Goal: Task Accomplishment & Management: Use online tool/utility

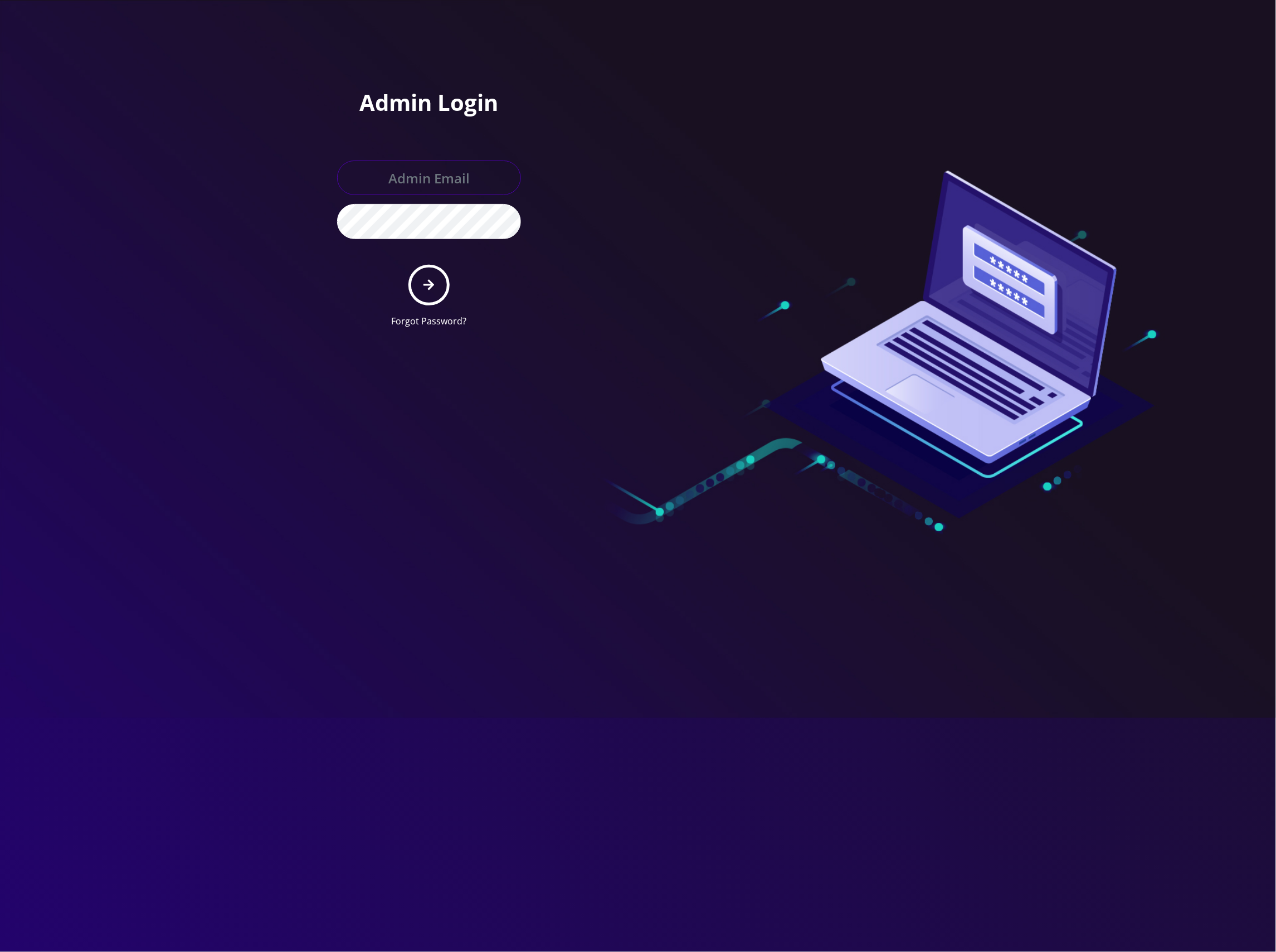
type input "[EMAIL_ADDRESS][DOMAIN_NAME]"
click at [716, 69] on div at bounding box center [797, 168] width 317 height 336
click at [437, 288] on button "submit" at bounding box center [429, 285] width 41 height 41
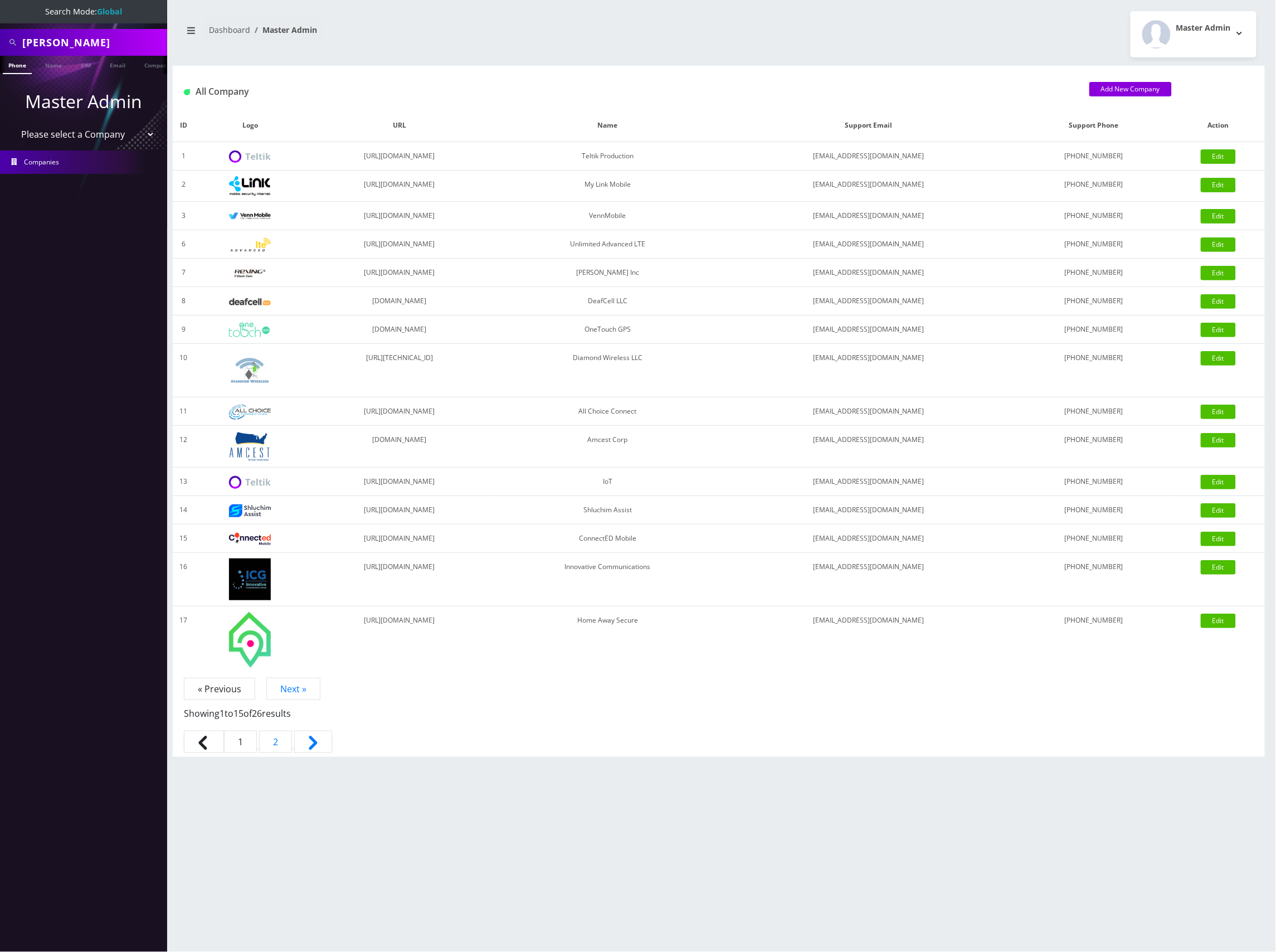
click at [109, 136] on select "Please select a Company Teltik Production My Link Mobile VennMobile Unlimited A…" at bounding box center [84, 134] width 142 height 21
select select "13"
click at [13, 124] on select "Please select a Company Teltik Production My Link Mobile VennMobile Unlimited A…" at bounding box center [84, 134] width 142 height 21
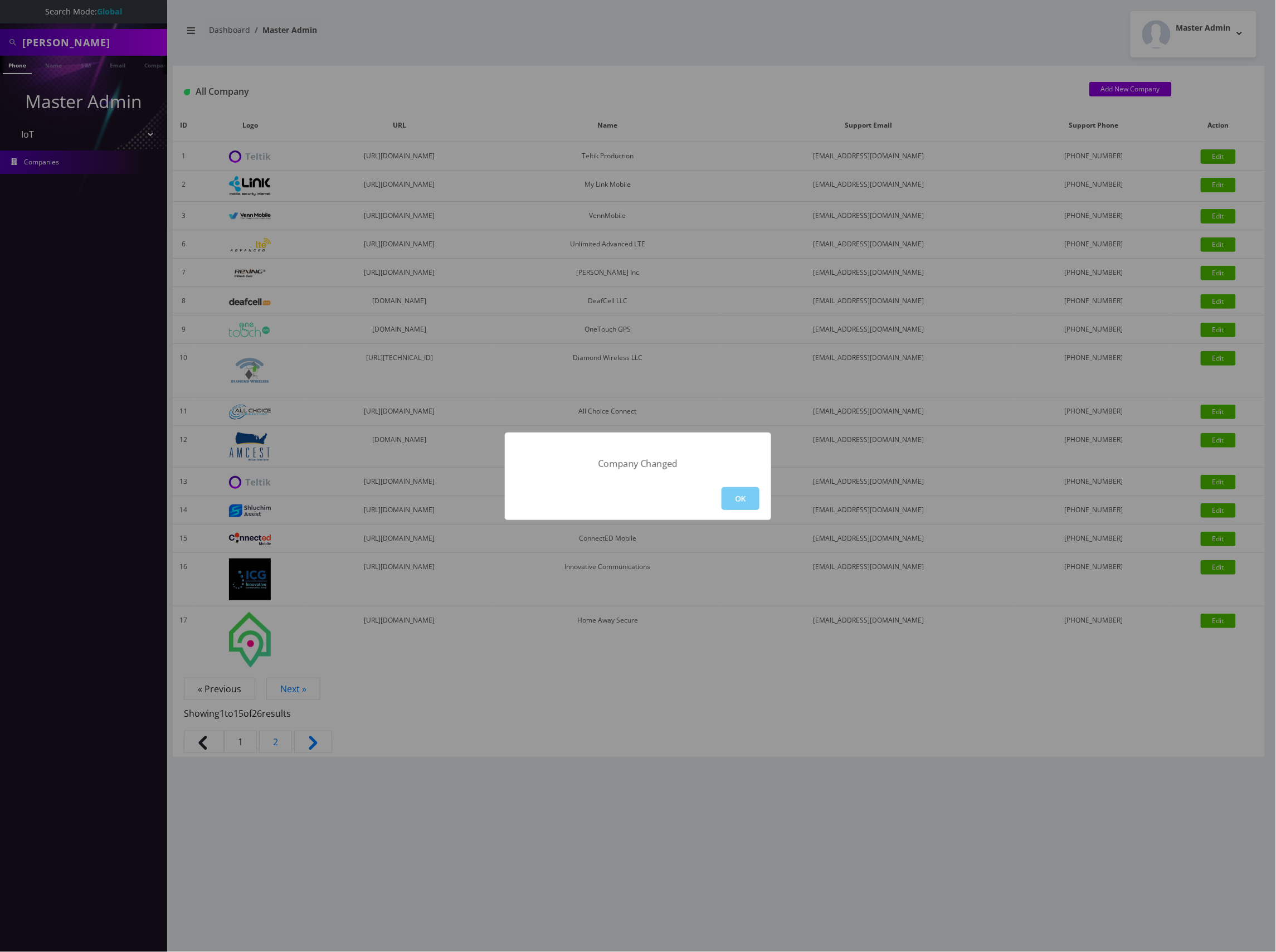
click at [753, 493] on button "OK" at bounding box center [741, 498] width 38 height 23
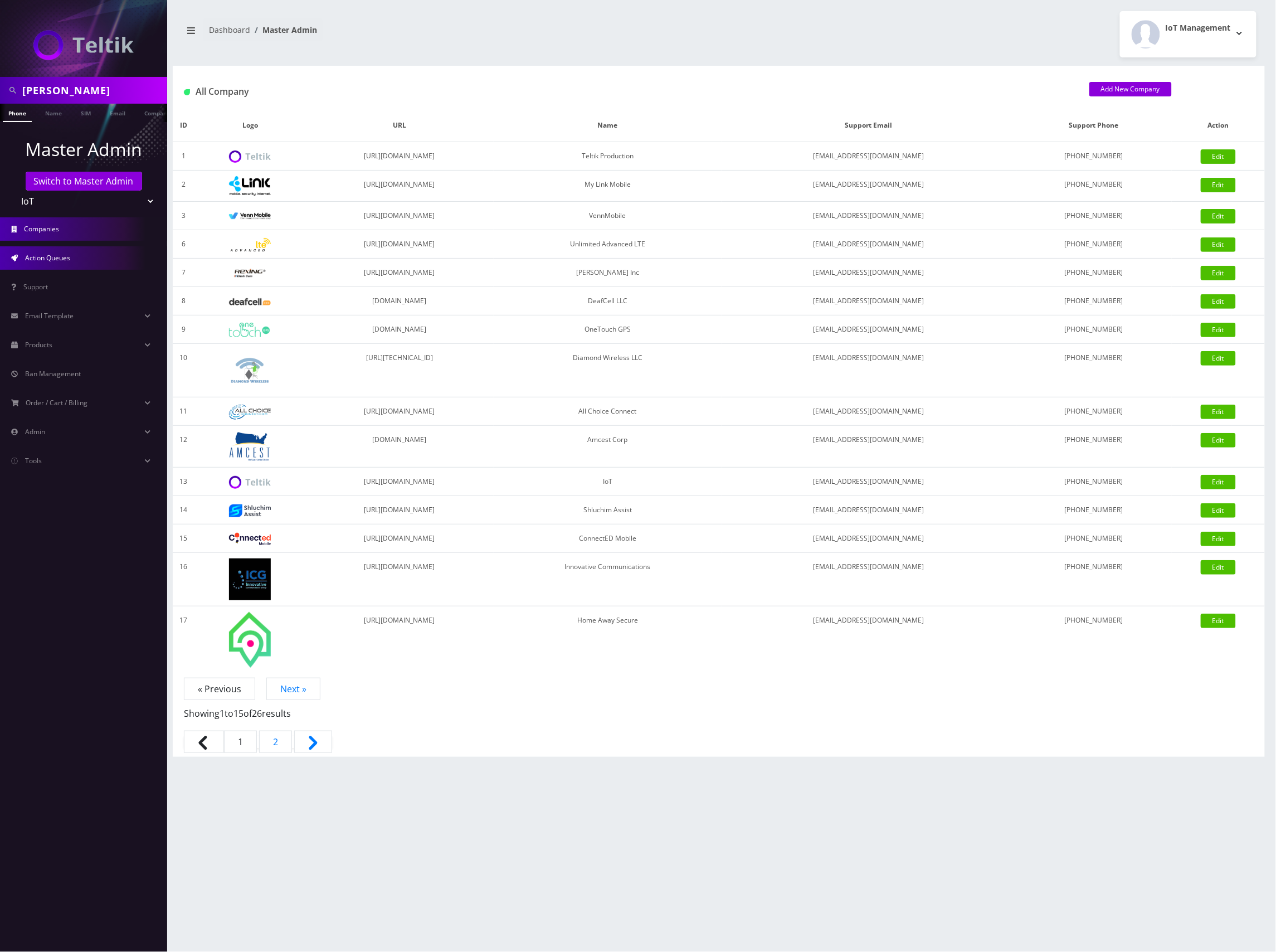
click at [96, 258] on link "Action Queues" at bounding box center [84, 258] width 167 height 23
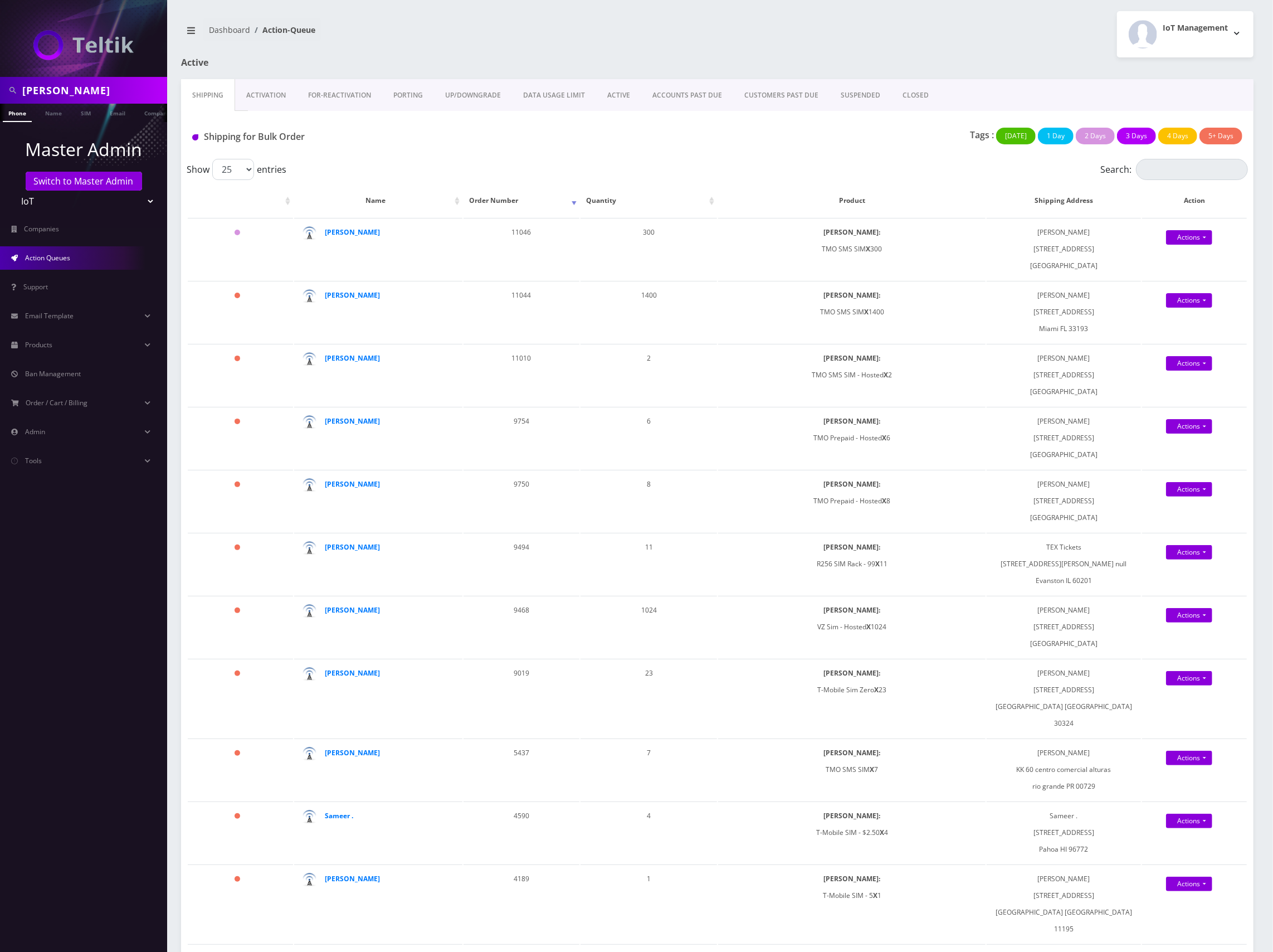
click at [1250, 150] on div "Tags : Today 1 Day 2 Days 3 Days 4 Days 5+ Days" at bounding box center [894, 139] width 711 height 23
drag, startPoint x: 1098, startPoint y: 330, endPoint x: 1023, endPoint y: 312, distance: 77.1
click at [1023, 312] on td "Javier Navarrete 16023 SW 63rd Terrace Miami FL 33193" at bounding box center [1064, 311] width 154 height 62
copy td "16023 SW 63rd Terrace Miami FL 33193"
drag, startPoint x: 1082, startPoint y: 264, endPoint x: 1032, endPoint y: 253, distance: 51.2
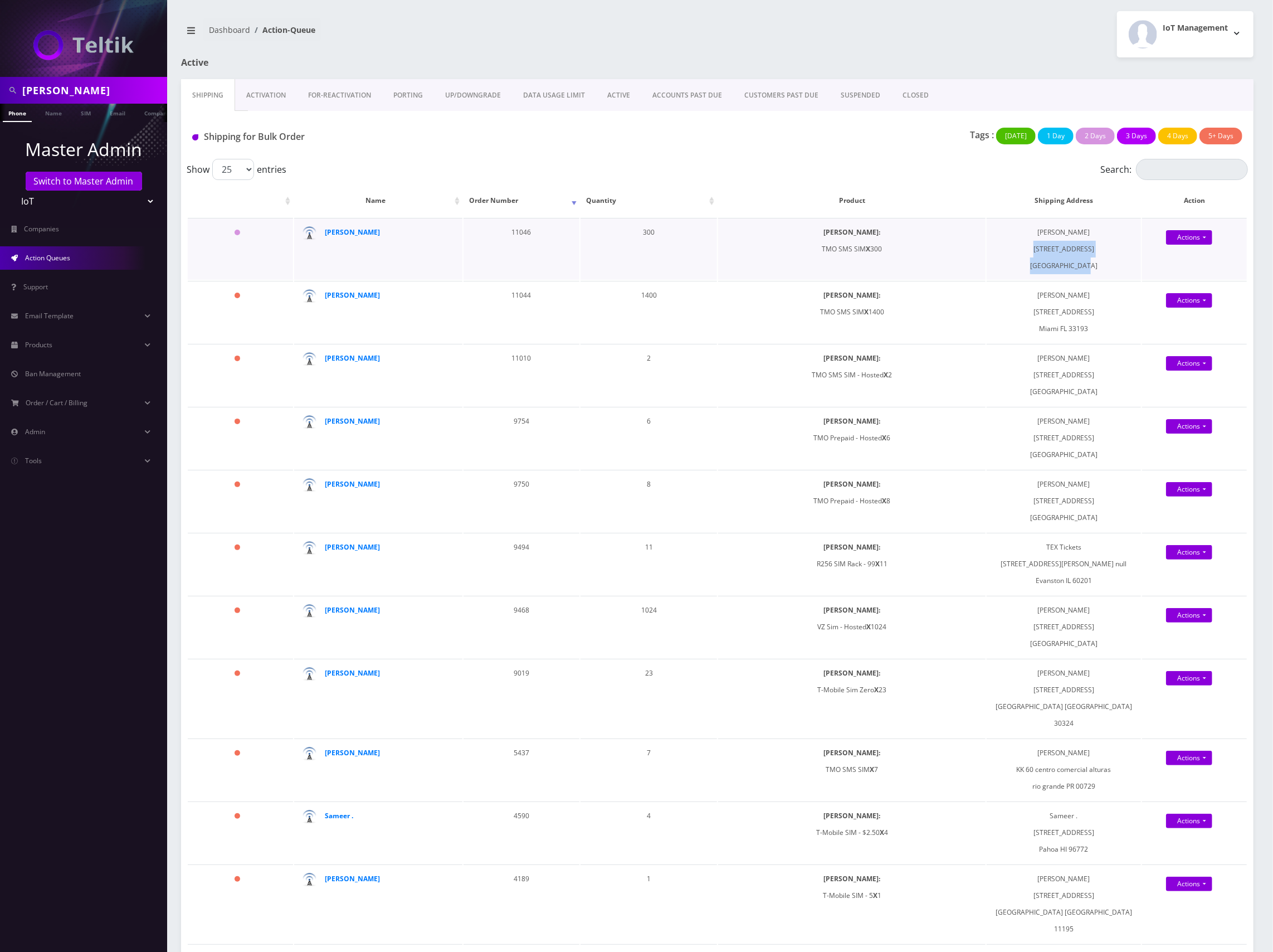
click at [1032, 253] on td "Javier Navarrete 1401 Lavaca St #644 Austin TX 78701" at bounding box center [1064, 249] width 154 height 62
copy td "1401 Lavaca St #644 Austin TX 78701"
click at [1236, 74] on div at bounding box center [899, 68] width 726 height 22
